Goal: Task Accomplishment & Management: Manage account settings

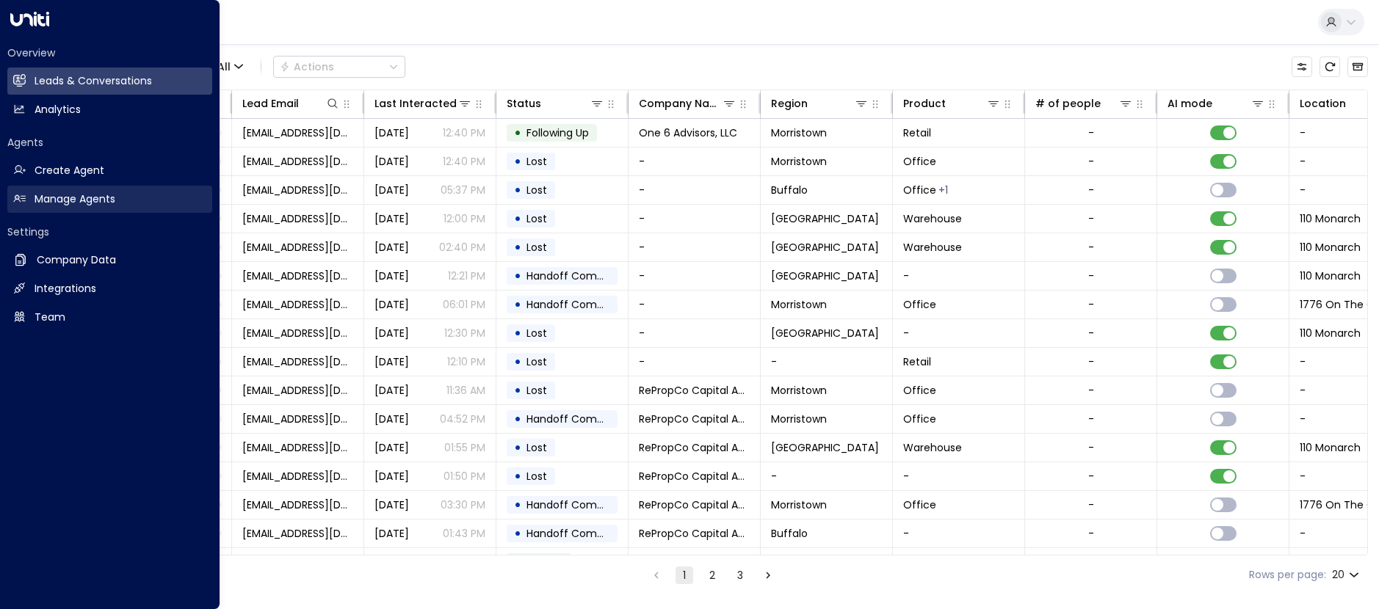
click at [73, 198] on h2 "Manage Agents" at bounding box center [75, 199] width 81 height 15
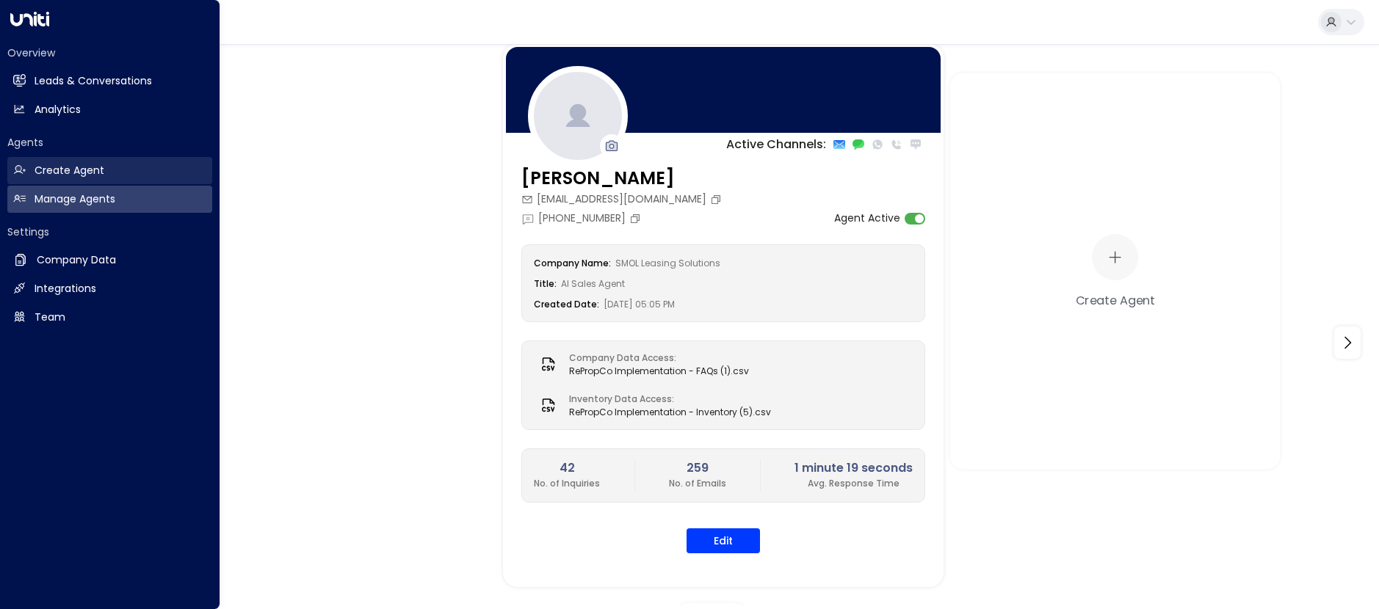
click at [52, 167] on h2 "Create Agent" at bounding box center [70, 170] width 70 height 15
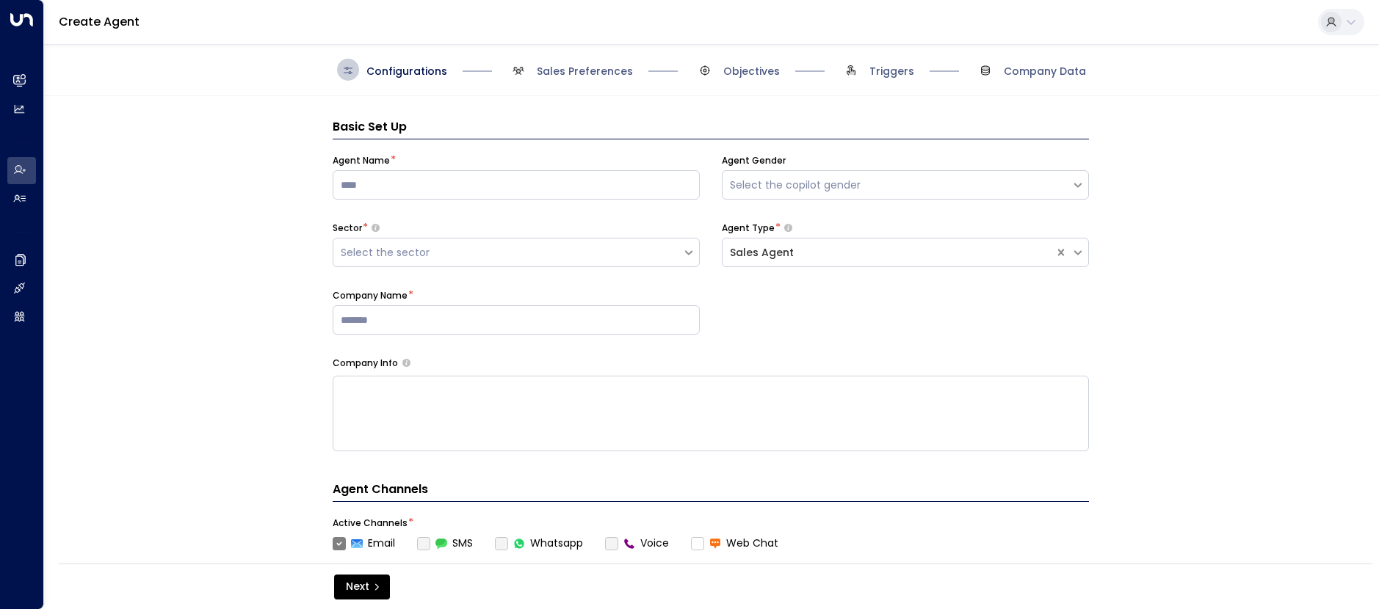
scroll to position [22, 0]
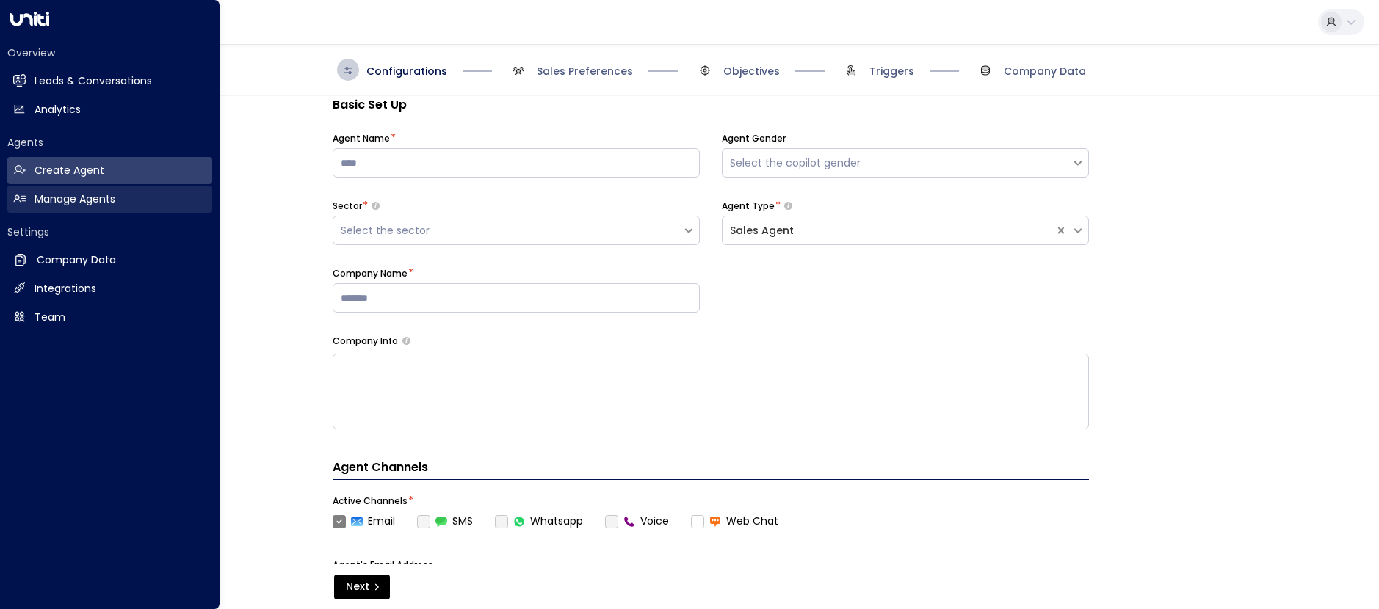
click at [65, 200] on h2 "Manage Agents" at bounding box center [75, 199] width 81 height 15
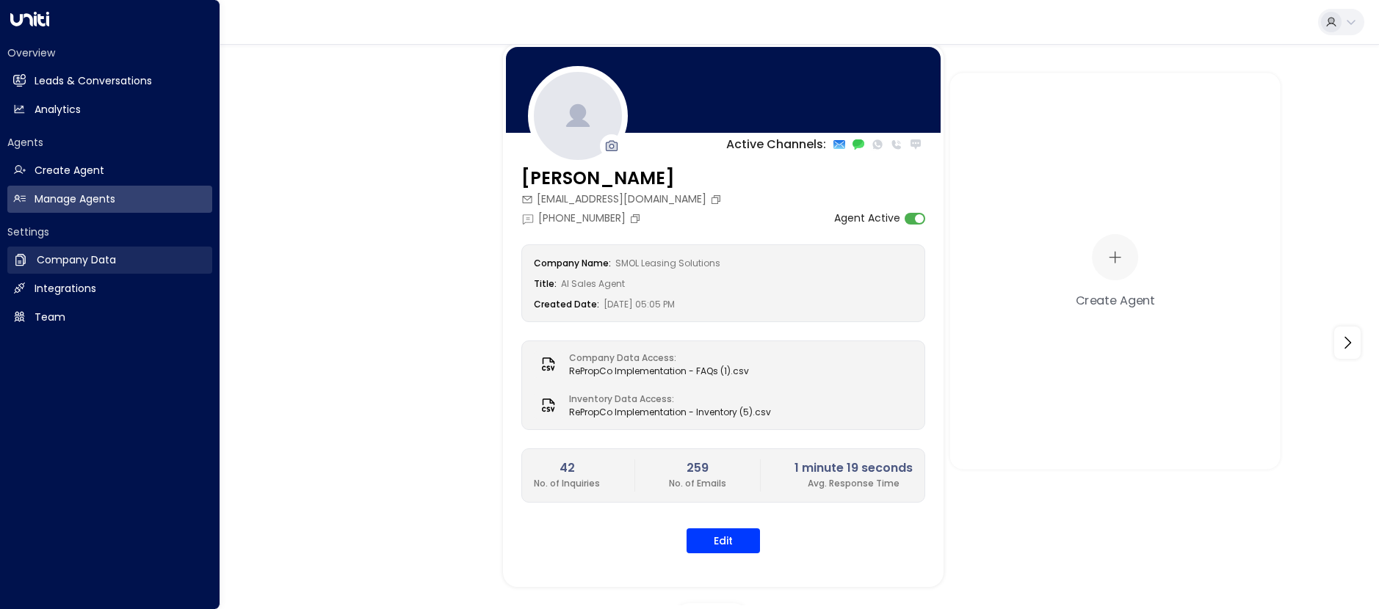
click at [70, 271] on link "Company Data Company Data" at bounding box center [109, 260] width 205 height 27
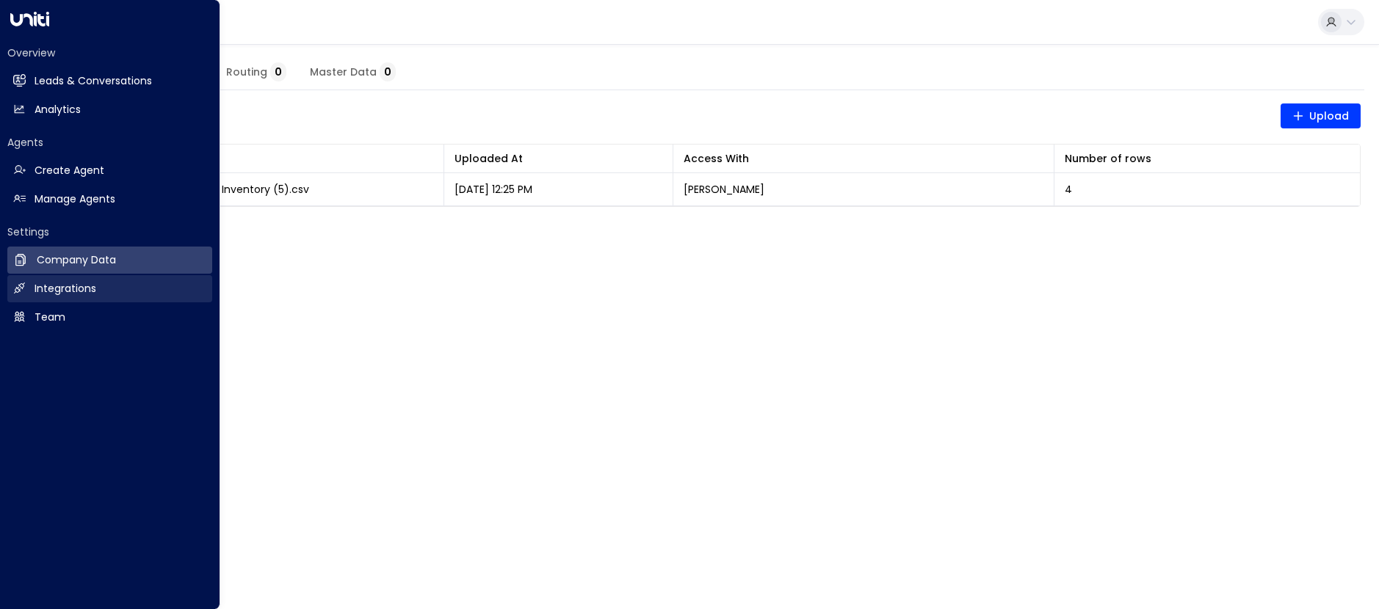
click at [48, 289] on h2 "Integrations" at bounding box center [66, 288] width 62 height 15
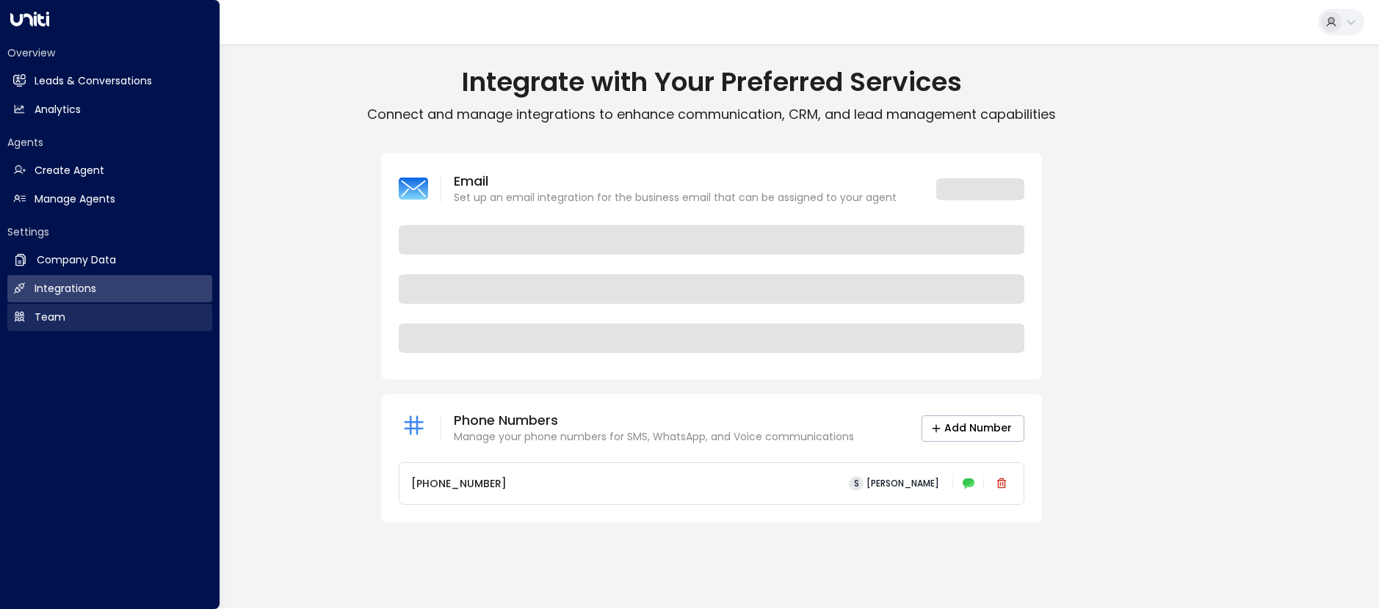
click at [55, 319] on h2 "Team" at bounding box center [50, 317] width 31 height 15
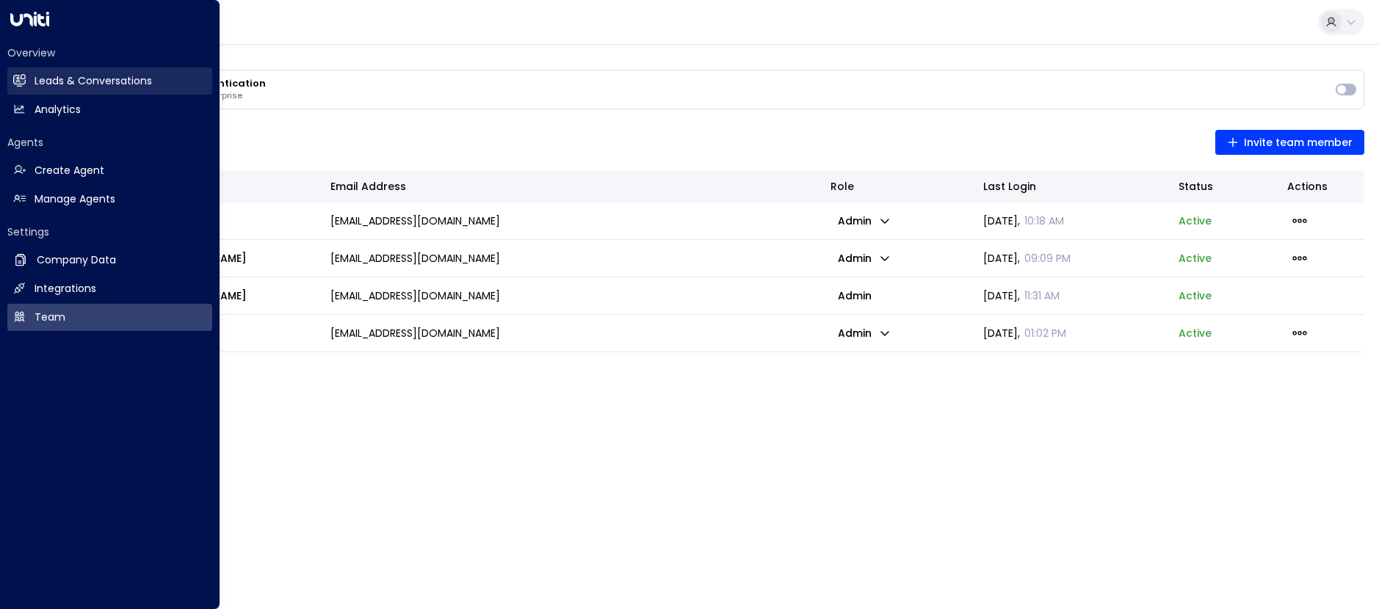
click at [74, 81] on h2 "Leads & Conversations" at bounding box center [93, 80] width 117 height 15
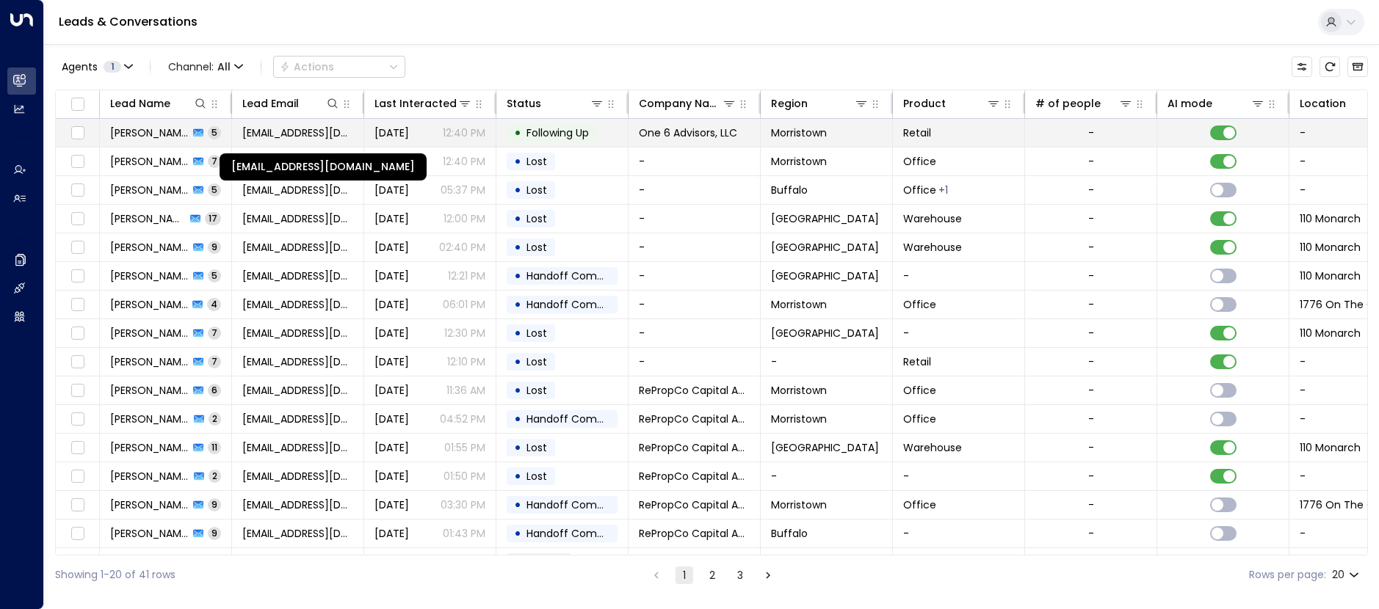
click at [291, 139] on span "[EMAIL_ADDRESS][DOMAIN_NAME]" at bounding box center [297, 133] width 111 height 15
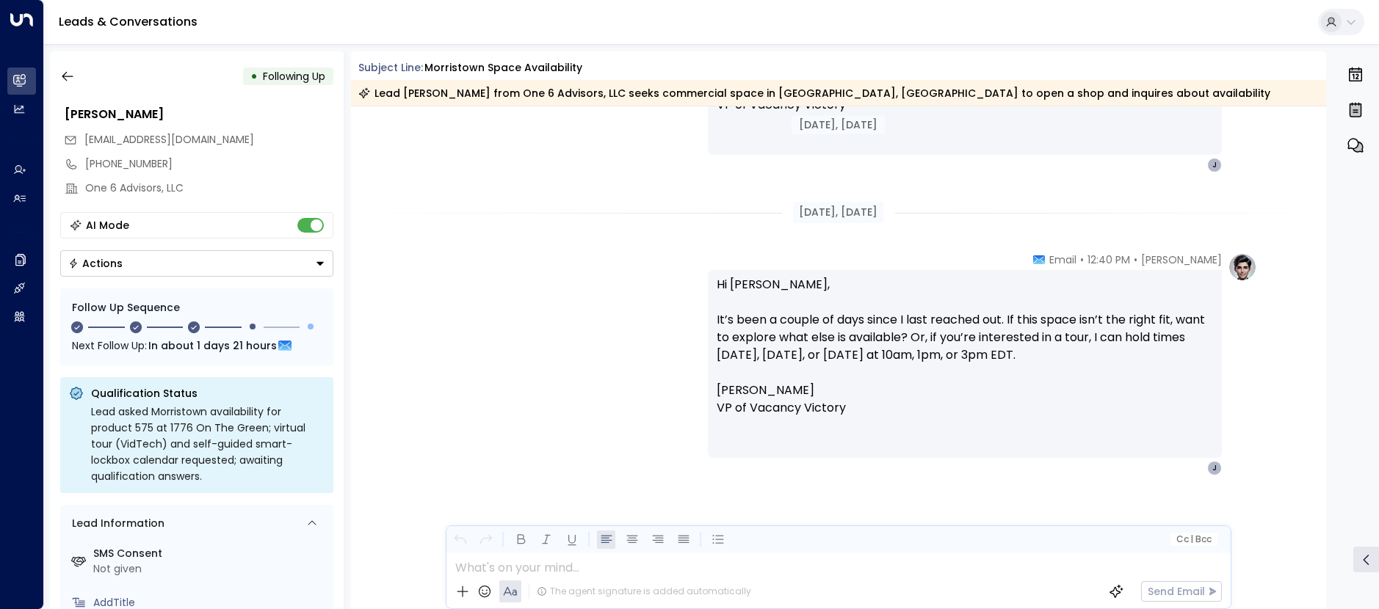
scroll to position [1139, 0]
